Goal: Task Accomplishment & Management: Use online tool/utility

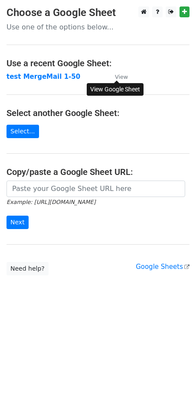
click at [119, 77] on small "View" at bounding box center [121, 77] width 13 height 7
click at [78, 23] on p "Use one of the options below..." at bounding box center [98, 27] width 183 height 9
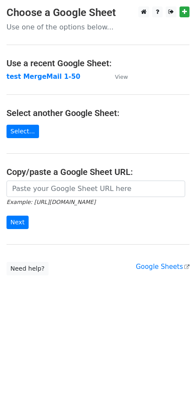
click at [65, 29] on p "Use one of the options below..." at bounding box center [98, 27] width 183 height 9
click at [23, 26] on p "Use one of the options below..." at bounding box center [98, 27] width 183 height 9
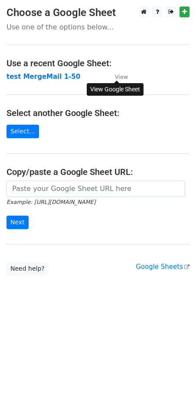
click at [123, 75] on small "View" at bounding box center [121, 77] width 13 height 7
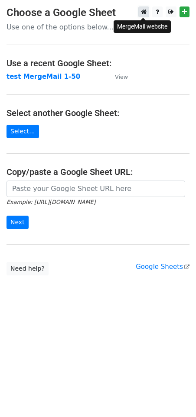
click at [145, 9] on icon at bounding box center [144, 12] width 6 height 6
click at [72, 81] on td "test MergeMail 1-50" at bounding box center [57, 77] width 100 height 10
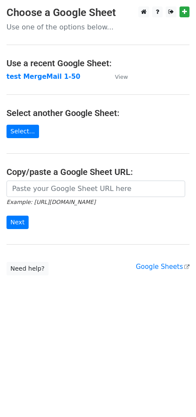
drag, startPoint x: 122, startPoint y: 29, endPoint x: 117, endPoint y: 28, distance: 5.4
click at [120, 29] on p "Use one of the options below..." at bounding box center [98, 27] width 183 height 9
click at [77, 28] on p "Use one of the options below..." at bounding box center [98, 27] width 183 height 9
click at [31, 78] on strong "test MergeMail 1-50" at bounding box center [44, 77] width 74 height 8
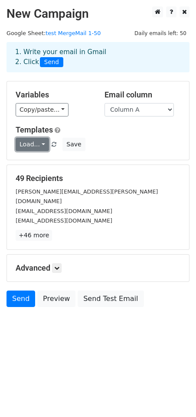
click at [42, 146] on link "Load..." at bounding box center [32, 144] width 33 height 13
click at [41, 164] on link "UEG Invitation" at bounding box center [51, 163] width 71 height 14
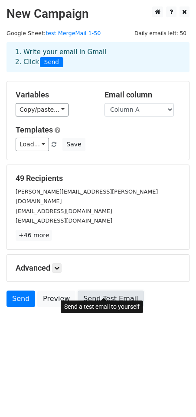
click at [110, 291] on link "Send Test Email" at bounding box center [111, 299] width 66 height 16
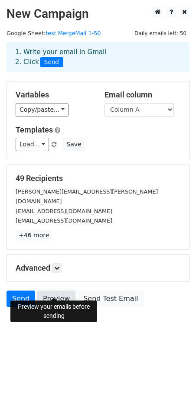
click at [57, 291] on link "Preview" at bounding box center [56, 299] width 38 height 16
click at [21, 291] on link "Send" at bounding box center [21, 299] width 29 height 16
